Goal: Use online tool/utility: Utilize a website feature to perform a specific function

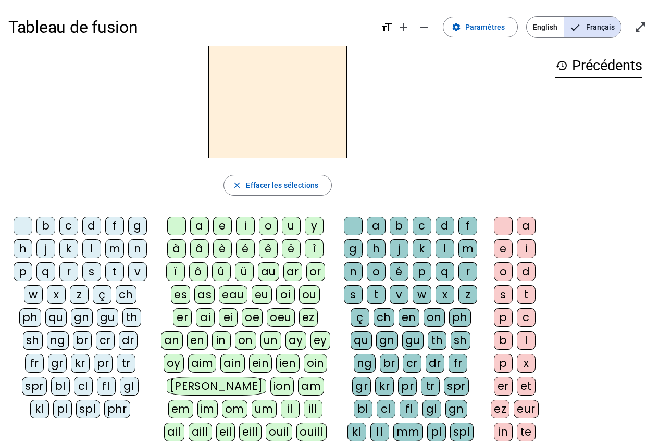
click at [140, 271] on div "v" at bounding box center [137, 271] width 19 height 19
click at [222, 225] on div "e" at bounding box center [222, 226] width 19 height 19
click at [467, 271] on div "r" at bounding box center [467, 271] width 19 height 19
click at [117, 224] on div "f" at bounding box center [114, 226] width 19 height 19
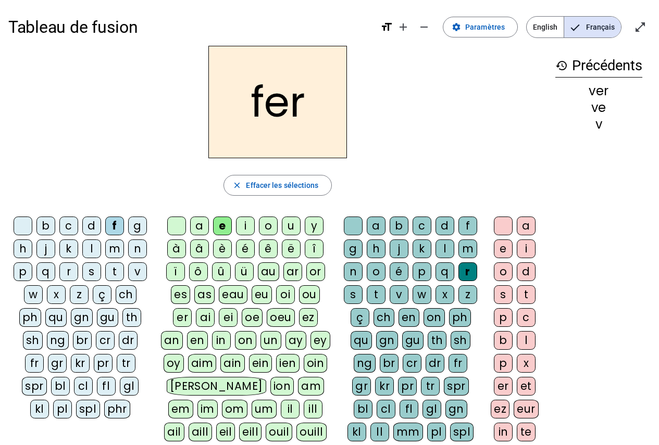
click at [28, 270] on div "p" at bounding box center [23, 271] width 19 height 19
click at [116, 272] on div "t" at bounding box center [114, 271] width 19 height 19
click at [120, 250] on div "m" at bounding box center [114, 248] width 19 height 19
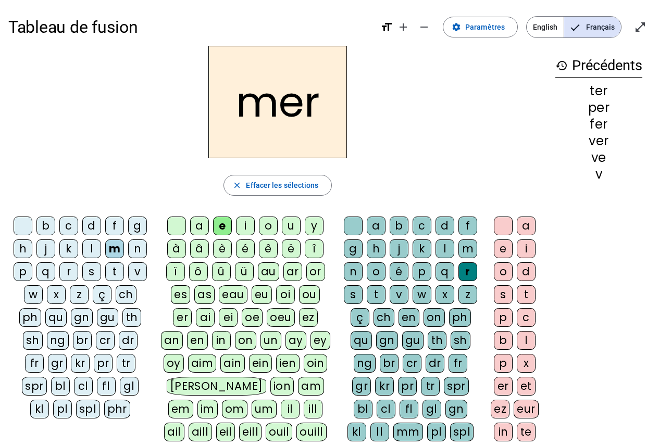
click at [356, 221] on div at bounding box center [353, 226] width 19 height 19
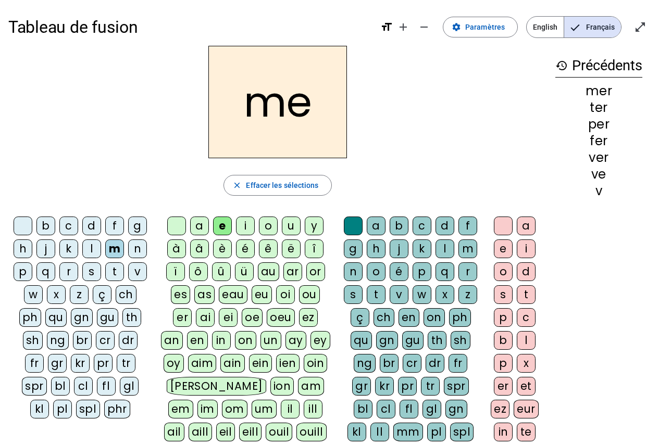
click at [381, 298] on div "t" at bounding box center [375, 294] width 19 height 19
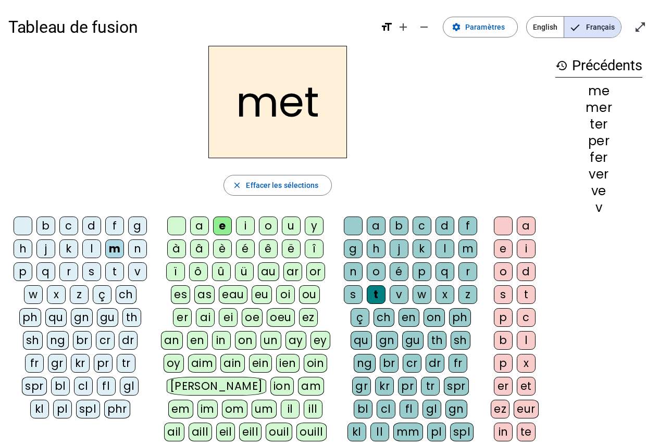
click at [357, 228] on div at bounding box center [353, 226] width 19 height 19
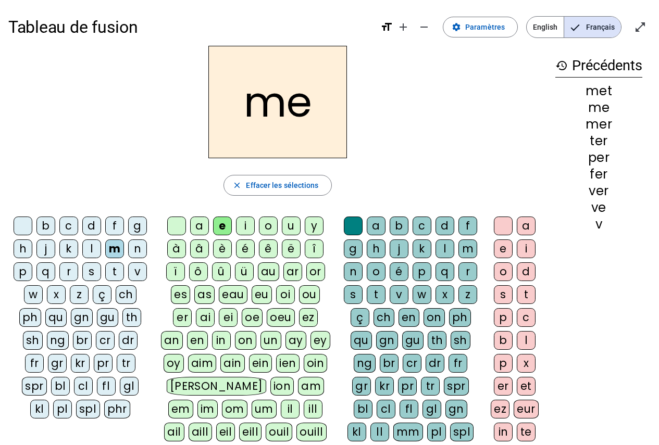
click at [117, 272] on div "t" at bounding box center [114, 271] width 19 height 19
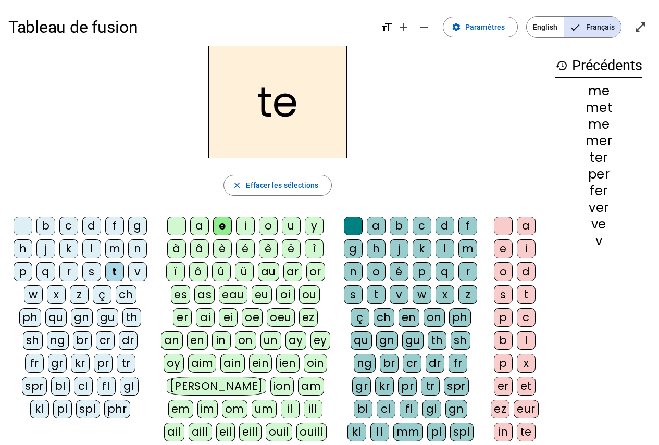
click at [444, 245] on div "l" at bounding box center [444, 248] width 19 height 19
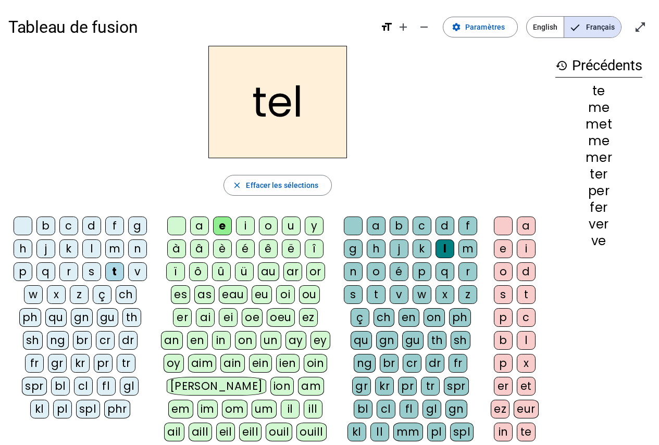
click at [94, 272] on div "s" at bounding box center [91, 271] width 19 height 19
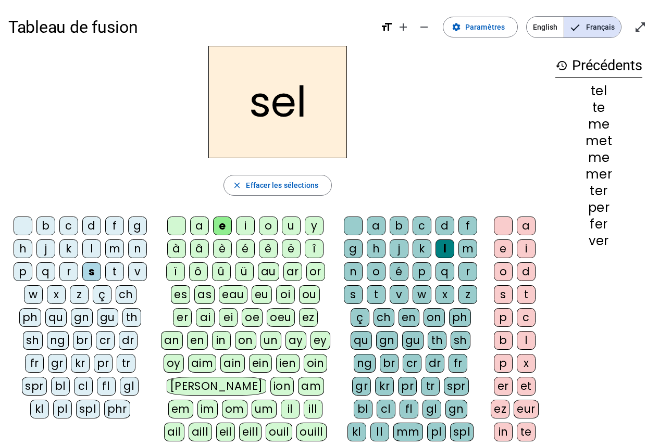
click at [427, 226] on div "c" at bounding box center [421, 226] width 19 height 19
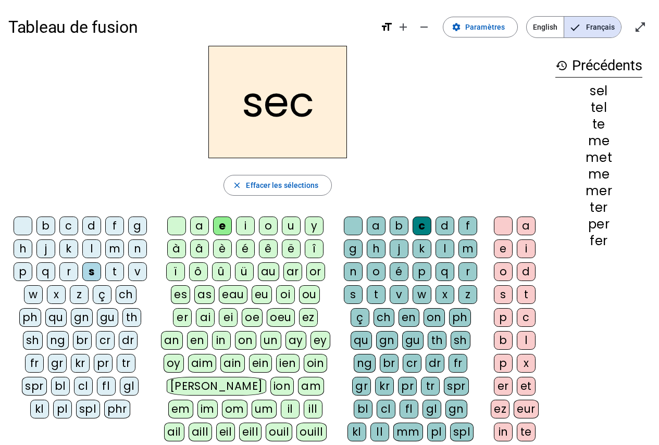
click at [47, 225] on div "b" at bounding box center [45, 226] width 19 height 19
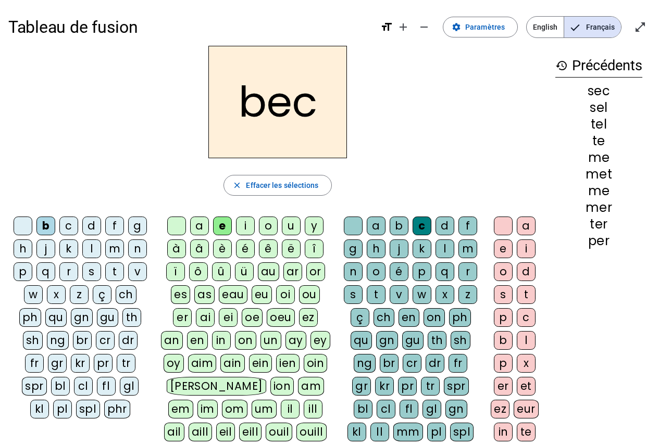
click at [200, 222] on div "a" at bounding box center [199, 226] width 19 height 19
